Goal: Information Seeking & Learning: Check status

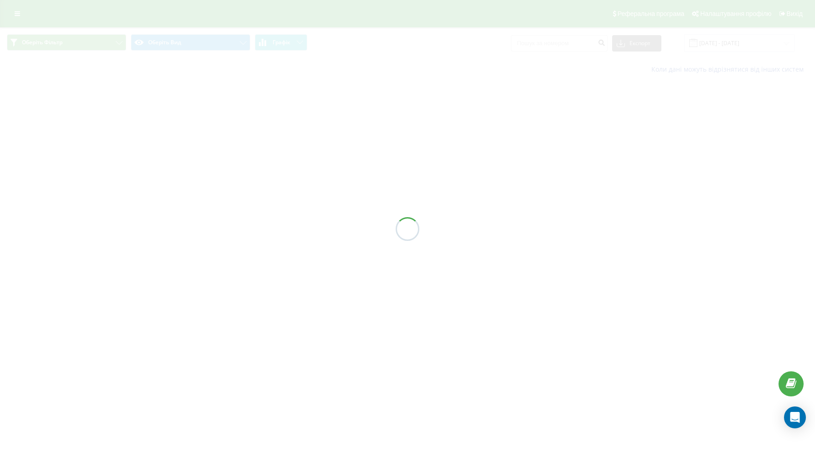
click at [563, 47] on div at bounding box center [407, 229] width 815 height 458
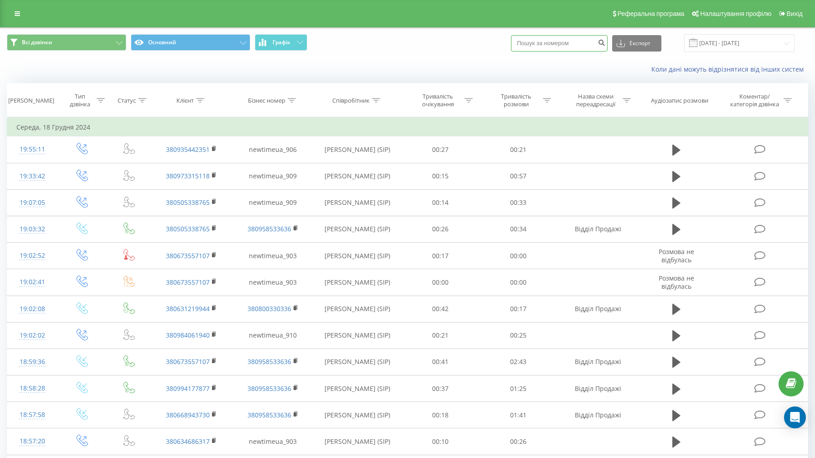
drag, startPoint x: 551, startPoint y: 40, endPoint x: 566, endPoint y: 45, distance: 15.3
click at [552, 41] on input at bounding box center [559, 43] width 97 height 16
paste input "093 588 69 79"
type input "093 588 69 79"
click at [606, 44] on icon "submit" at bounding box center [602, 41] width 8 height 5
